Goal: Download file/media

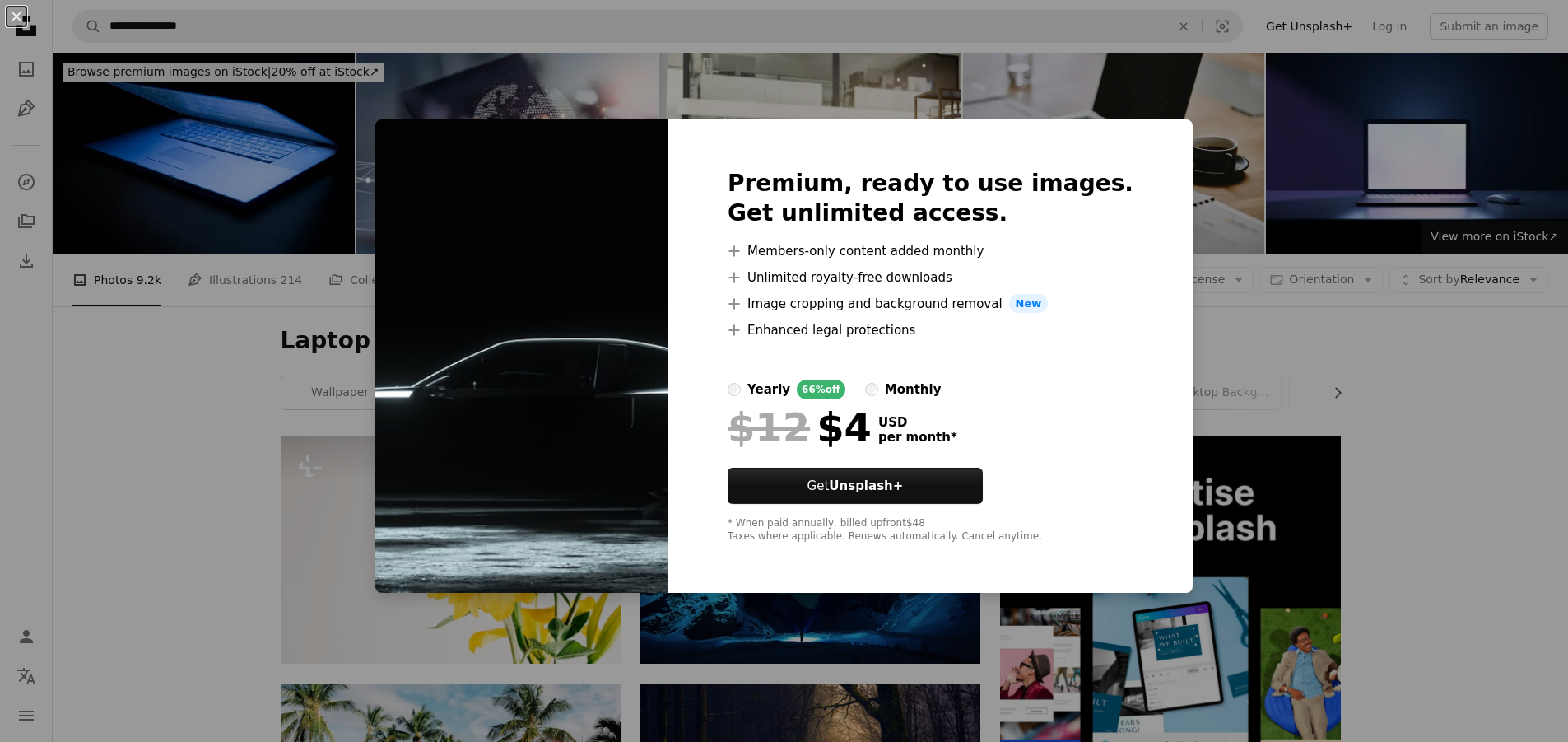
scroll to position [5815, 0]
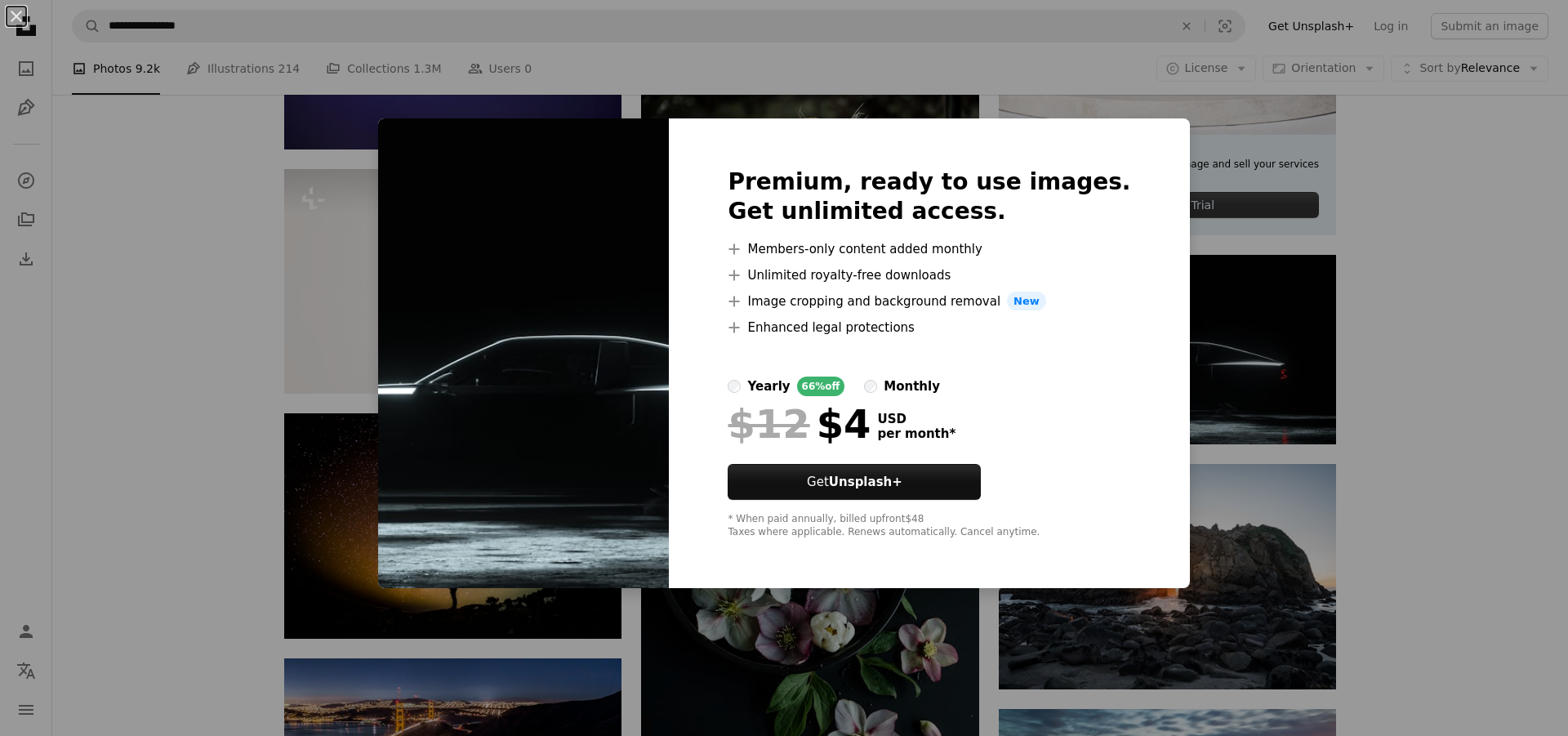
click at [989, 152] on div "Premium, ready to use images. Get unlimited access. A plus sign Members-only co…" at bounding box center [929, 354] width 521 height 470
drag, startPoint x: 1048, startPoint y: 151, endPoint x: 1074, endPoint y: 205, distance: 59.9
click at [1072, 216] on div "Premium, ready to use images. Get unlimited access. A plus sign Members-only co…" at bounding box center [929, 354] width 521 height 470
click at [1117, 130] on div "Premium, ready to use images. Get unlimited access. A plus sign Members-only co…" at bounding box center [929, 354] width 521 height 470
drag, startPoint x: 1137, startPoint y: 125, endPoint x: 1249, endPoint y: 212, distance: 141.8
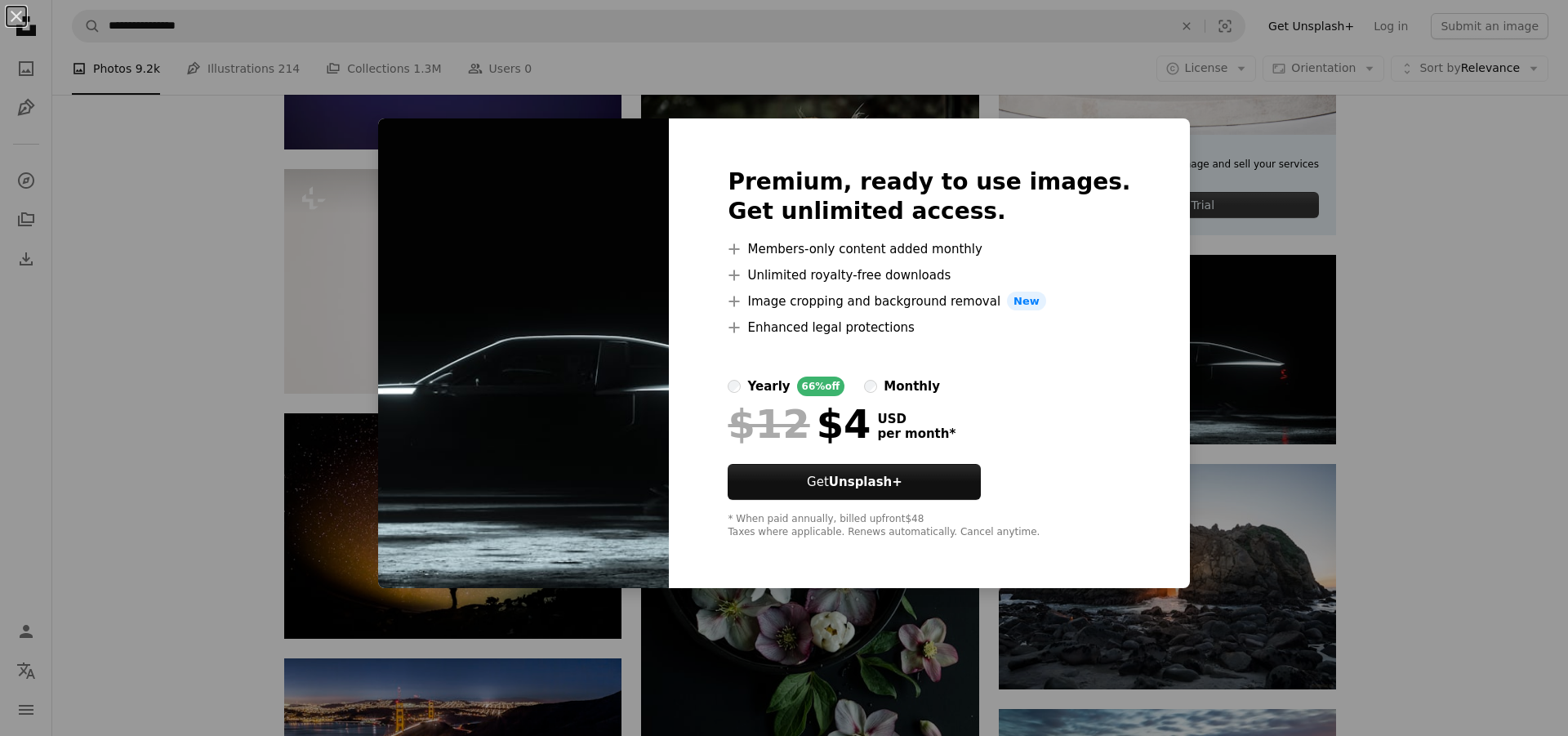
click at [1139, 128] on div "Premium, ready to use images. Get unlimited access. A plus sign Members-only co…" at bounding box center [929, 354] width 521 height 470
click at [1463, 284] on div "An X shape Premium, ready to use images. Get unlimited access. A plus sign Memb…" at bounding box center [784, 368] width 1568 height 736
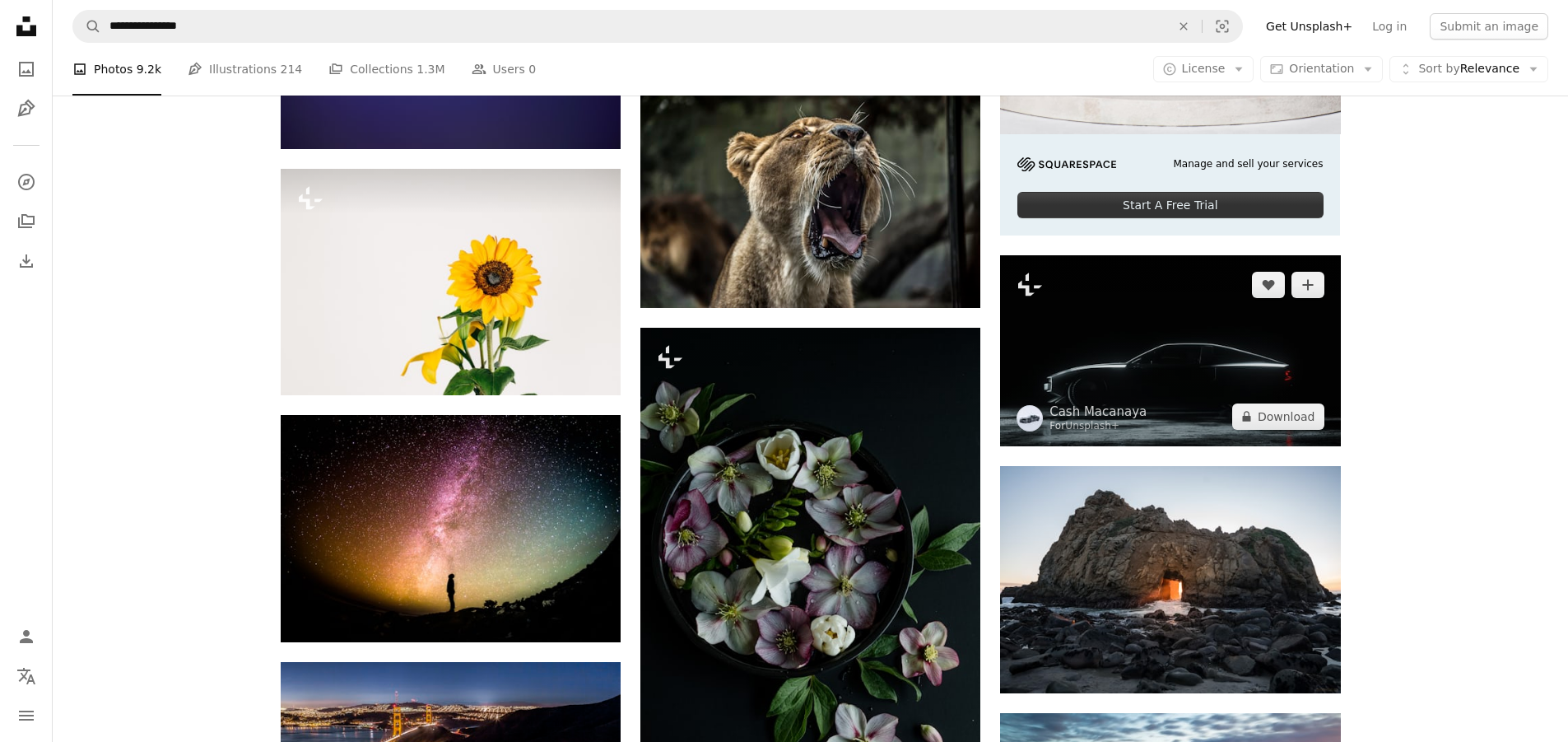
drag, startPoint x: 1212, startPoint y: 380, endPoint x: 1222, endPoint y: 344, distance: 37.4
click at [1222, 344] on img at bounding box center [1170, 351] width 340 height 191
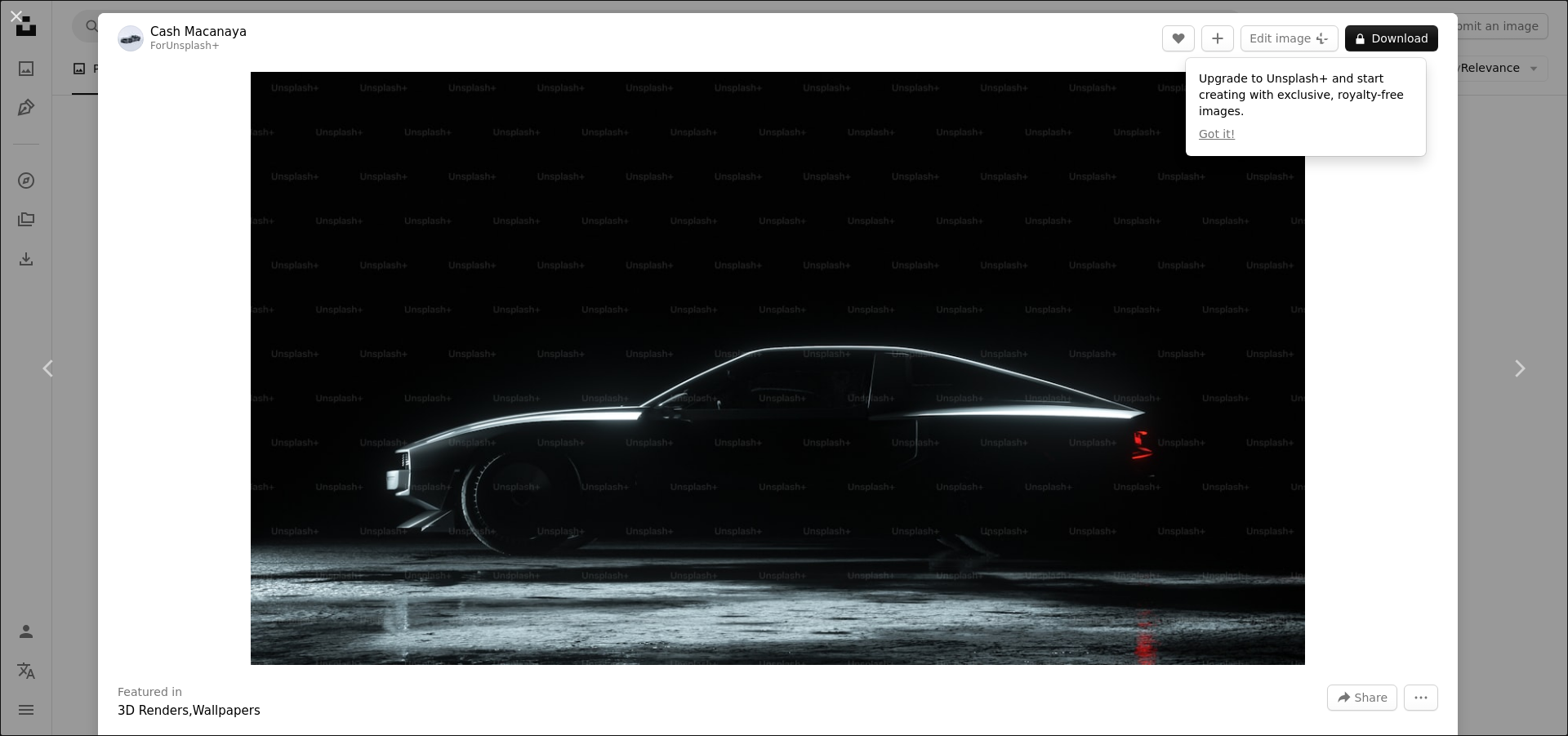
click at [1468, 243] on div "An X shape Chevron left Chevron right Cash Macanaya For Unsplash+ A heart A plu…" at bounding box center [784, 368] width 1568 height 736
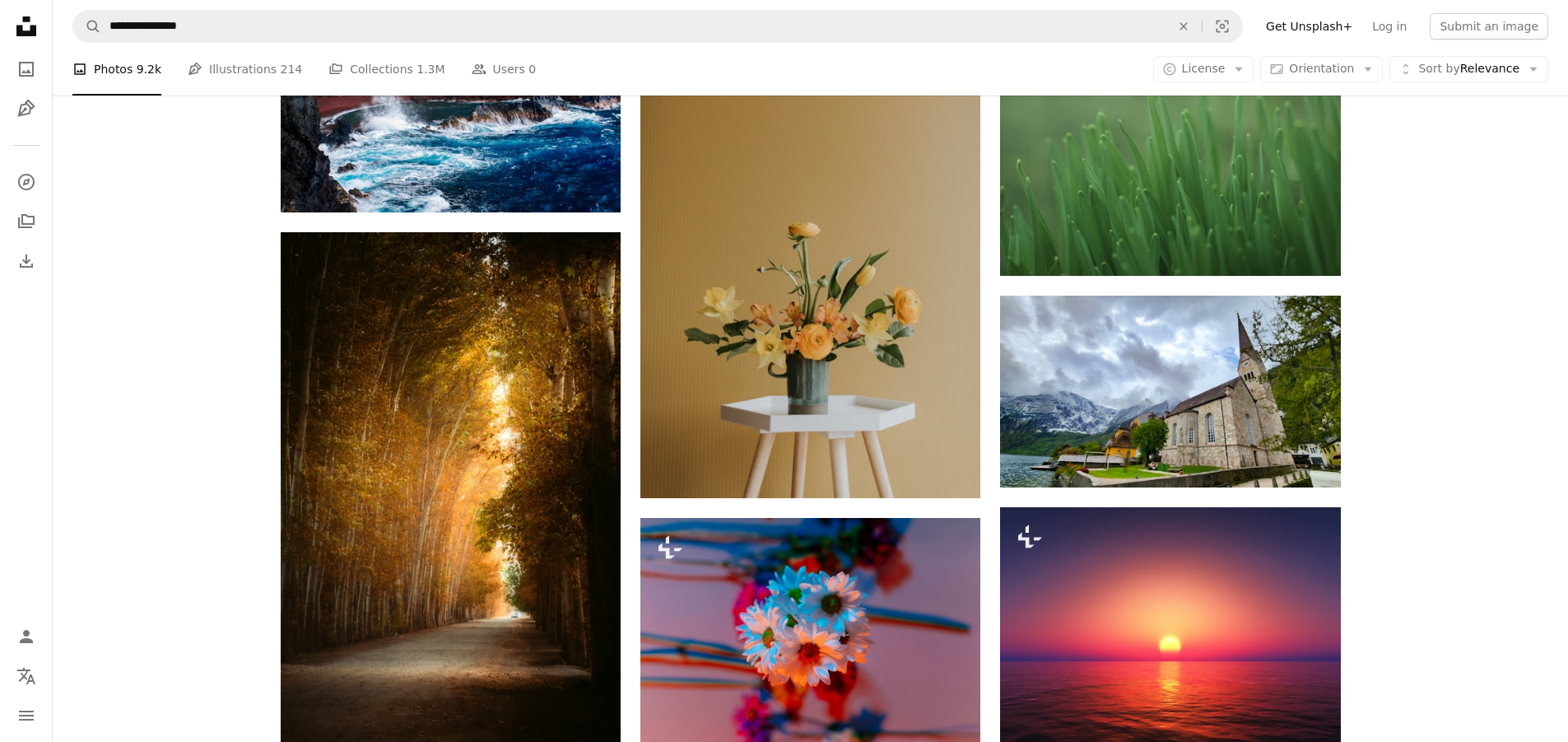
scroll to position [30177, 0]
